Goal: Communication & Community: Answer question/provide support

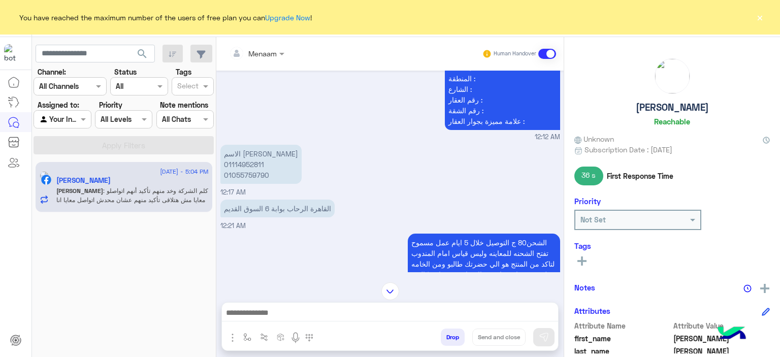
scroll to position [479, 0]
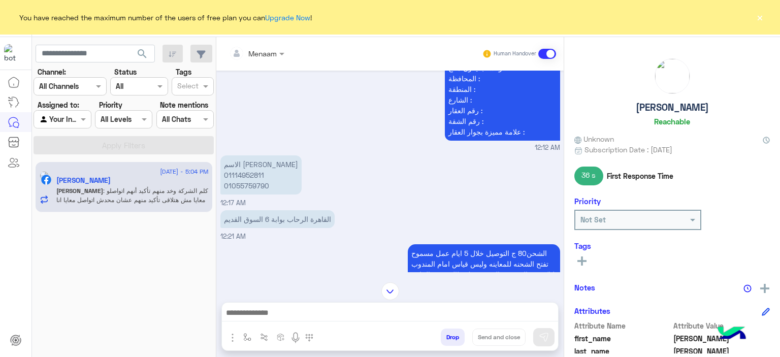
click at [247, 194] on p "الاسم عمر عبدالله محمد 01114952811 01055759790" at bounding box center [260, 174] width 81 height 39
copy p "01055759790"
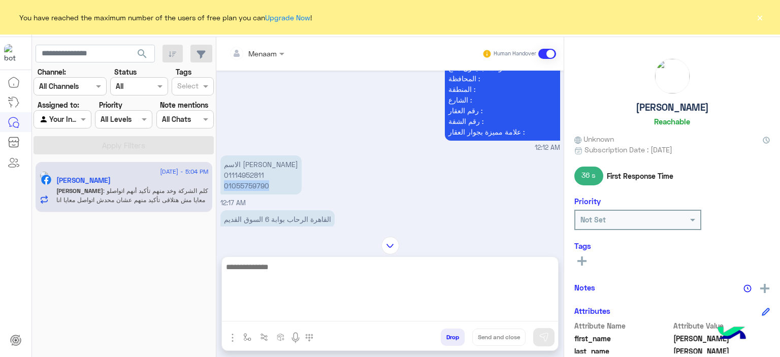
click at [292, 312] on textarea at bounding box center [390, 290] width 336 height 61
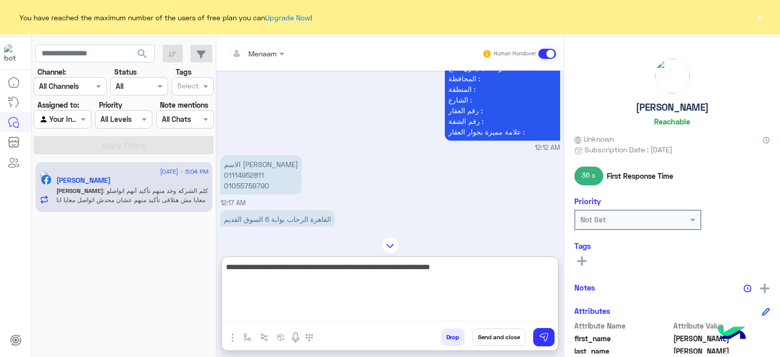
type textarea "**********"
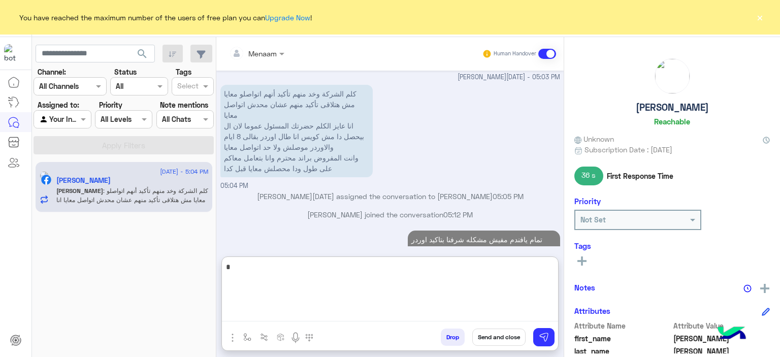
scroll to position [4365, 0]
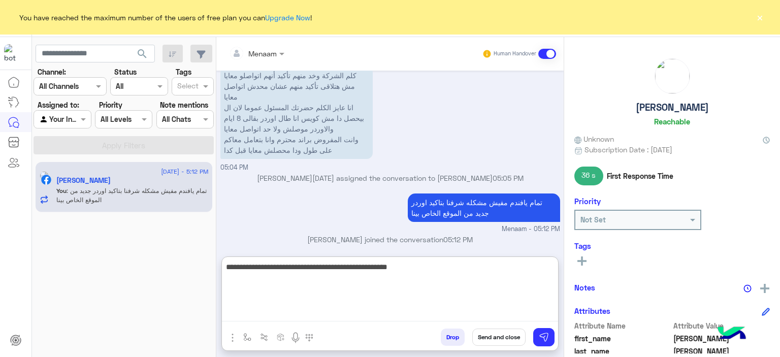
type textarea "**********"
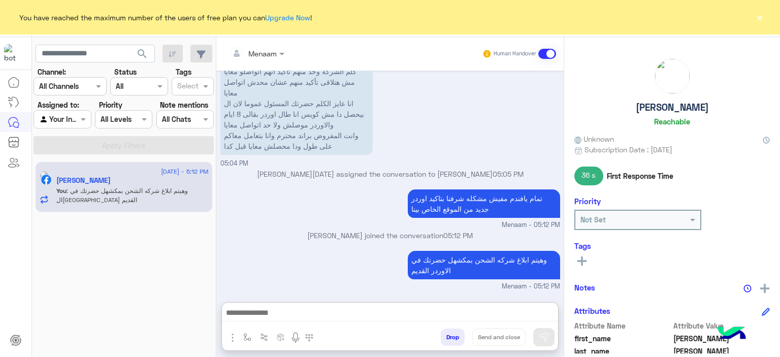
click at [759, 15] on button "×" at bounding box center [760, 17] width 10 height 10
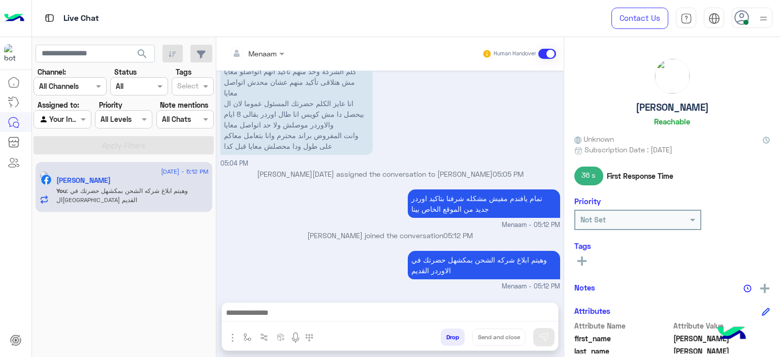
scroll to position [4362, 0]
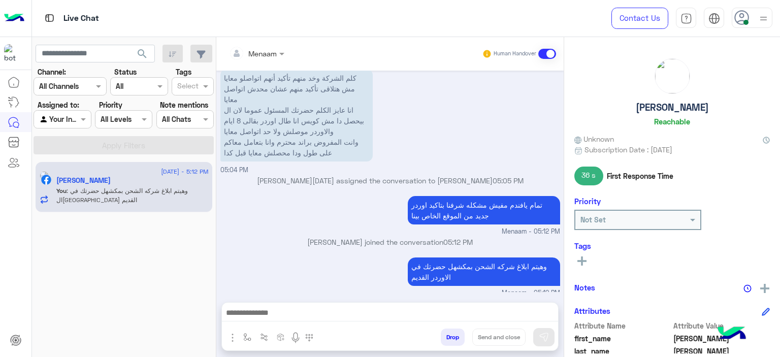
click at [661, 105] on h5 "[PERSON_NAME]" at bounding box center [672, 108] width 73 height 12
copy h5 "[PERSON_NAME]"
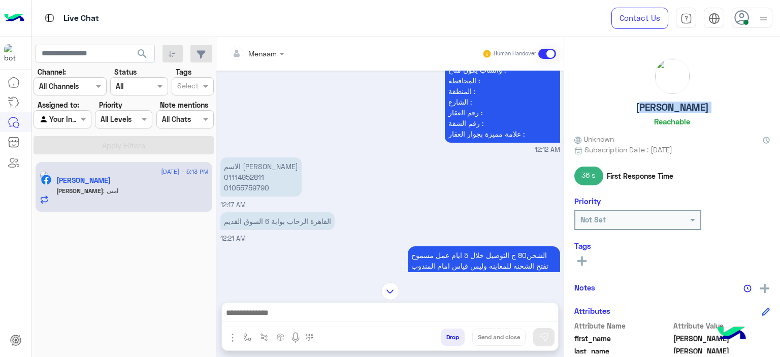
scroll to position [487, 0]
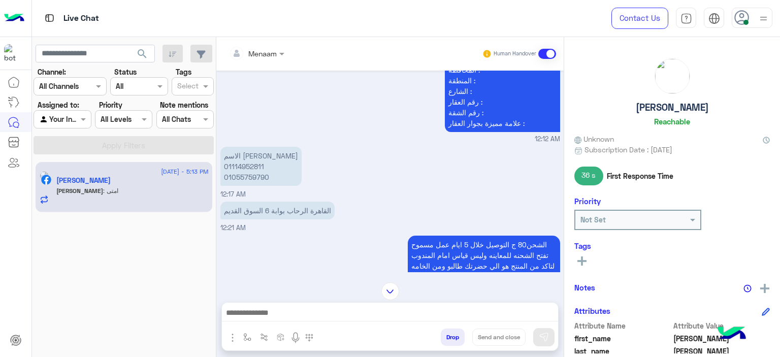
click at [264, 186] on p "الاسم عمر عبدالله محمد 01114952811 01055759790" at bounding box center [260, 166] width 81 height 39
copy p "01055759790"
click at [251, 186] on p "الاسم عمر عبدالله محمد 01114952811 01055759790" at bounding box center [260, 166] width 81 height 39
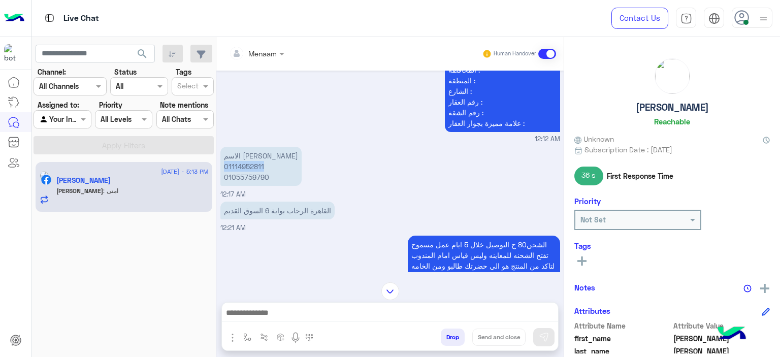
copy p "01114952811"
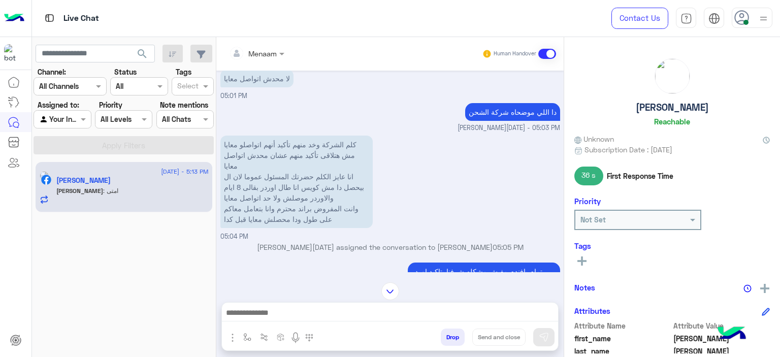
scroll to position [4429, 0]
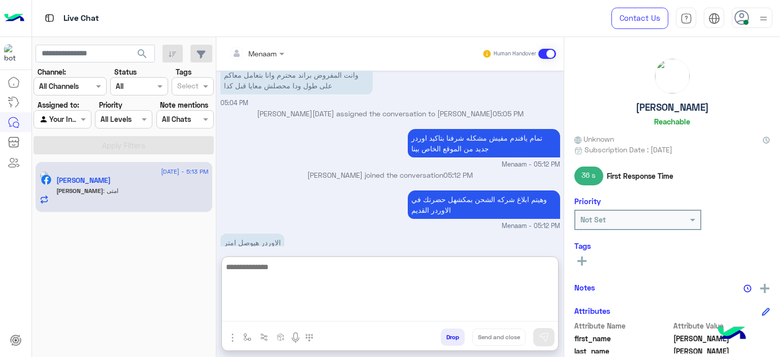
click at [274, 316] on textarea at bounding box center [390, 290] width 336 height 61
type textarea "*"
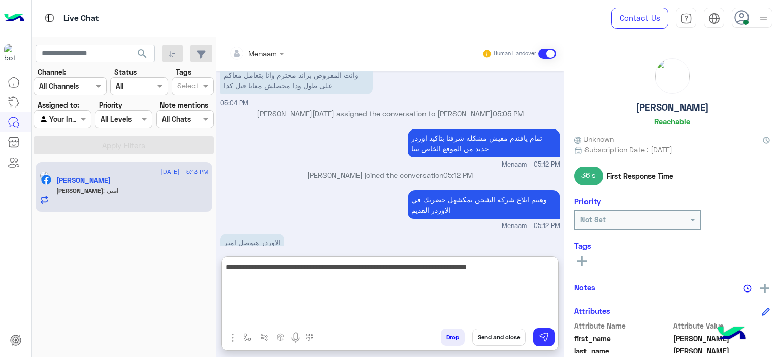
type textarea "**********"
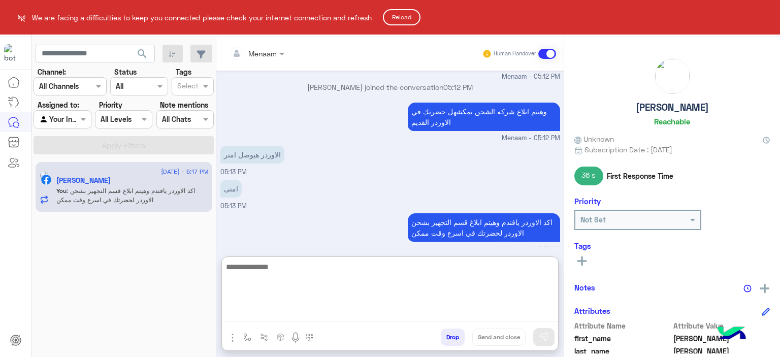
scroll to position [4518, 0]
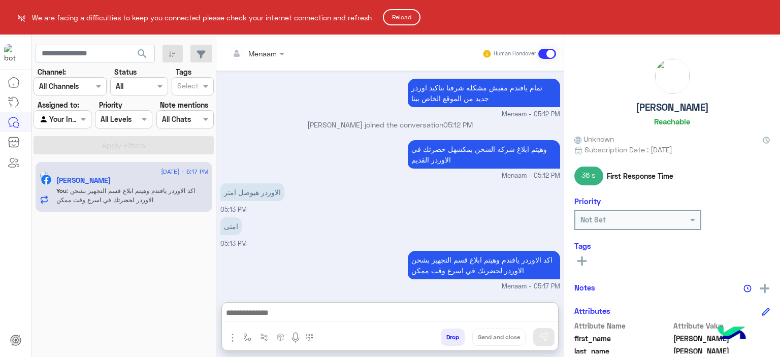
click at [414, 14] on button "Reload" at bounding box center [402, 17] width 38 height 16
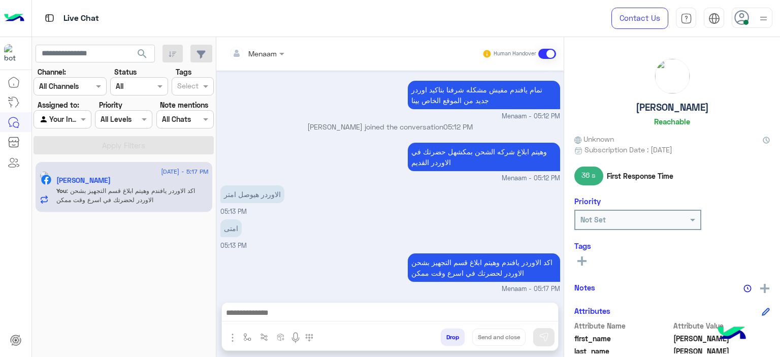
click at [453, 334] on button "Drop" at bounding box center [453, 337] width 24 height 17
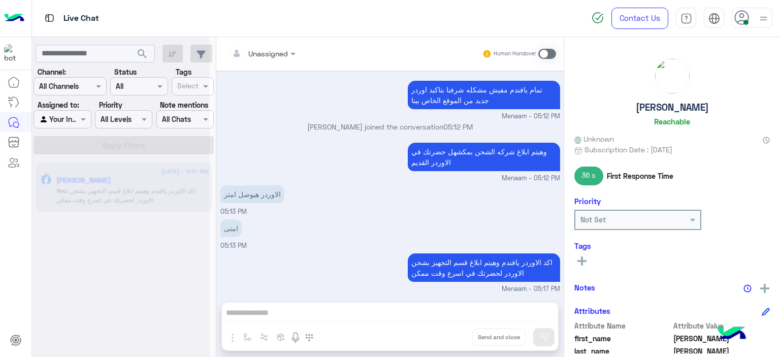
scroll to position [662, 0]
